Goal: Task Accomplishment & Management: Manage account settings

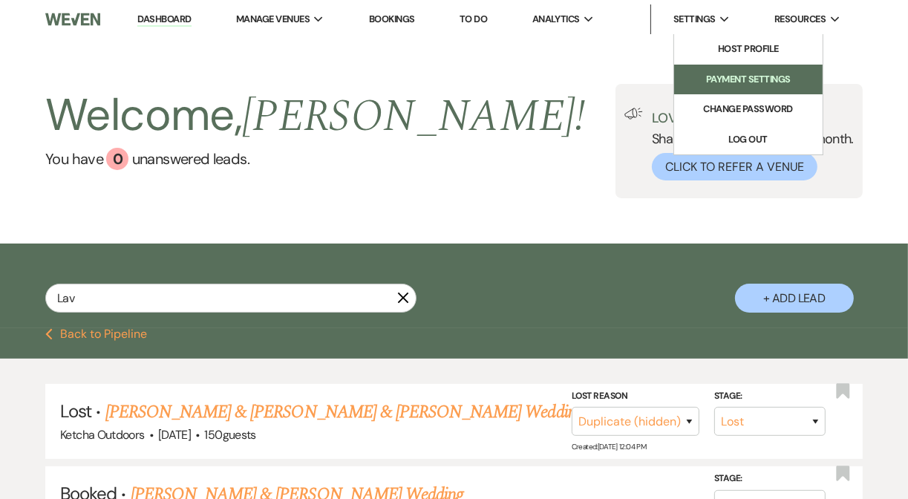
click at [737, 73] on li "Payment Settings" at bounding box center [748, 79] width 134 height 15
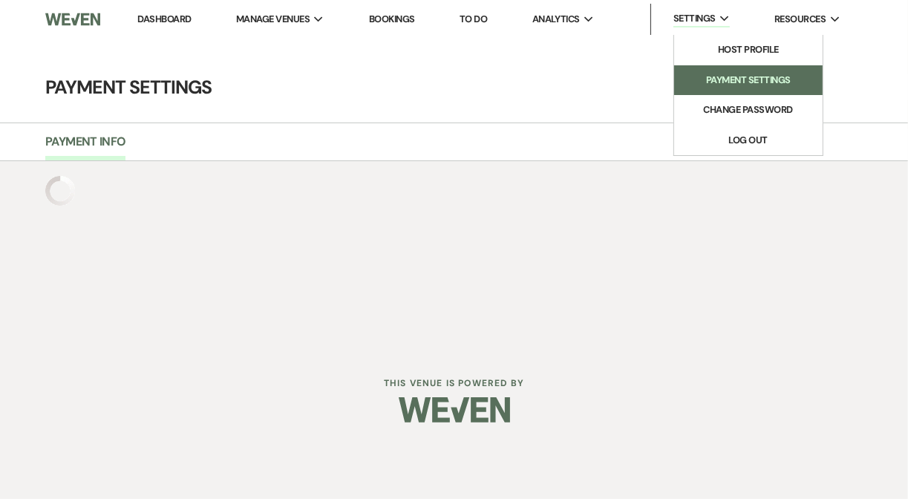
select select "true"
select select "48"
select select "502"
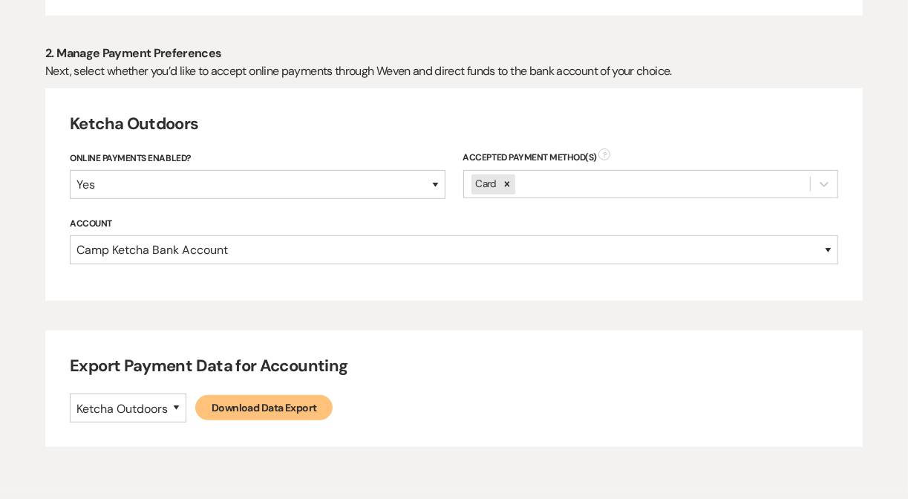
scroll to position [670, 0]
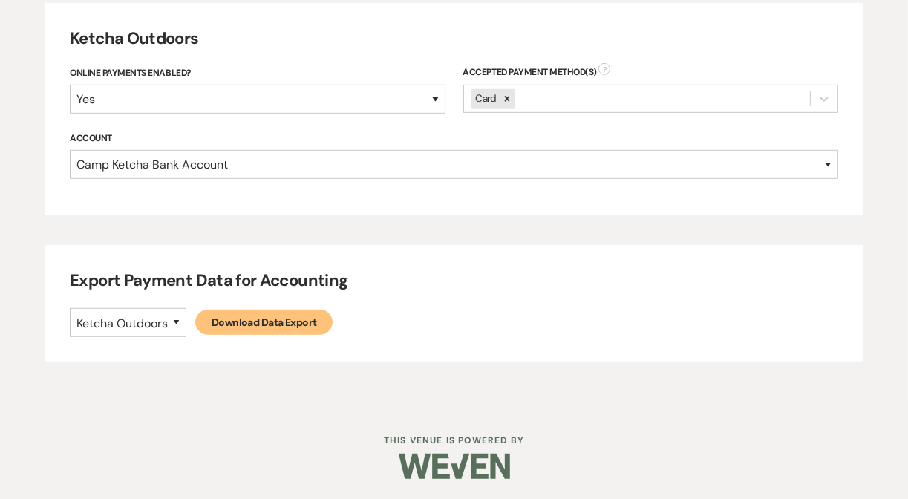
click at [260, 320] on link "Download Data Export" at bounding box center [263, 322] width 137 height 24
select select
